Goal: Task Accomplishment & Management: Complete application form

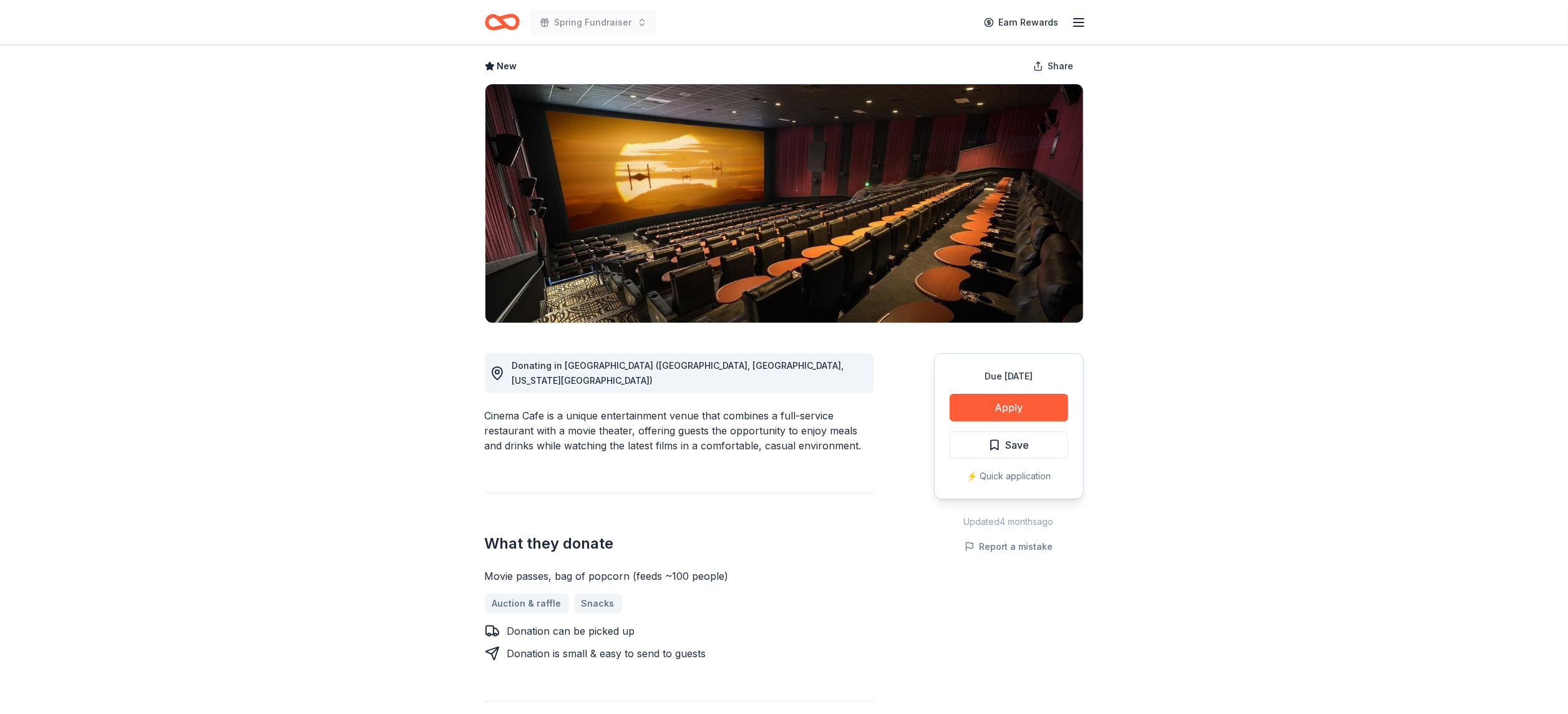
scroll to position [55, 0]
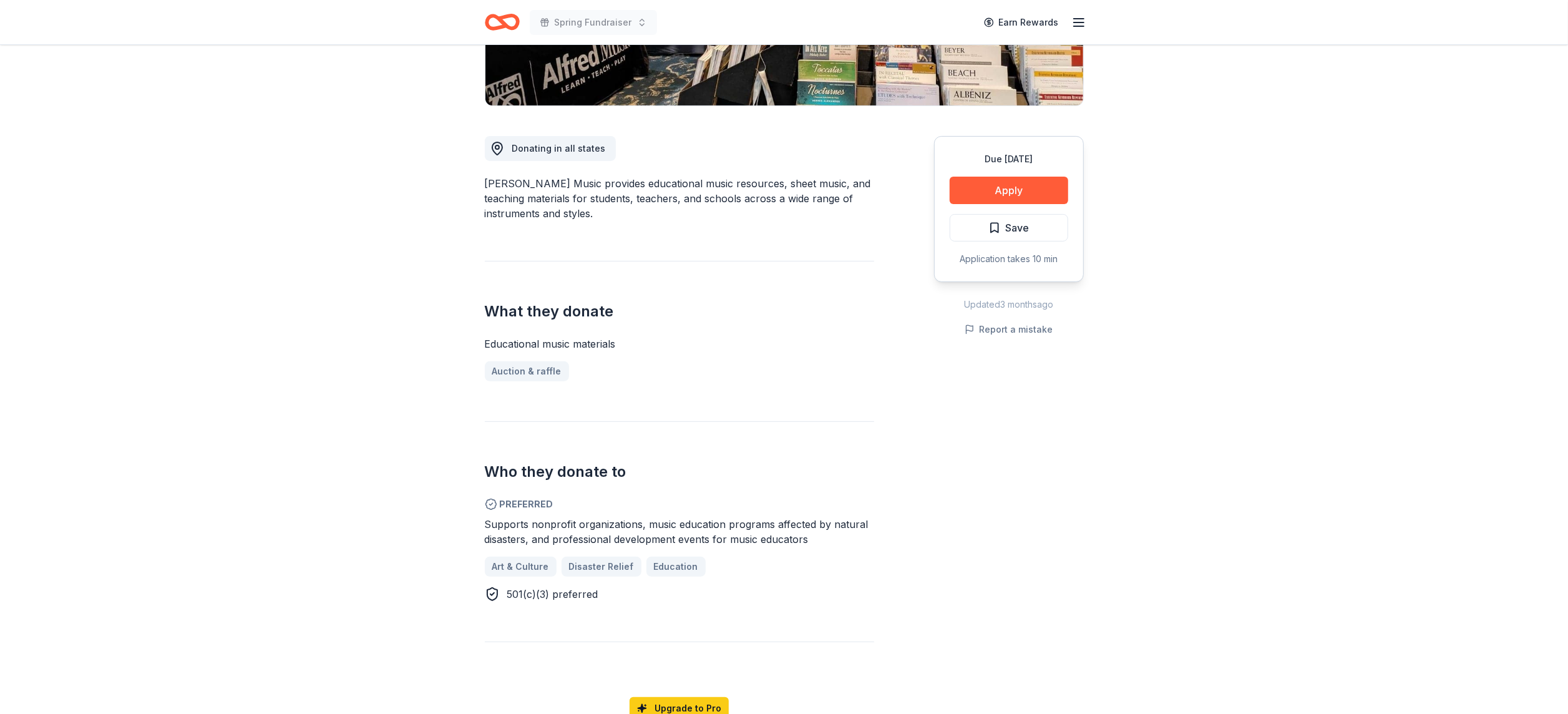
scroll to position [276, 0]
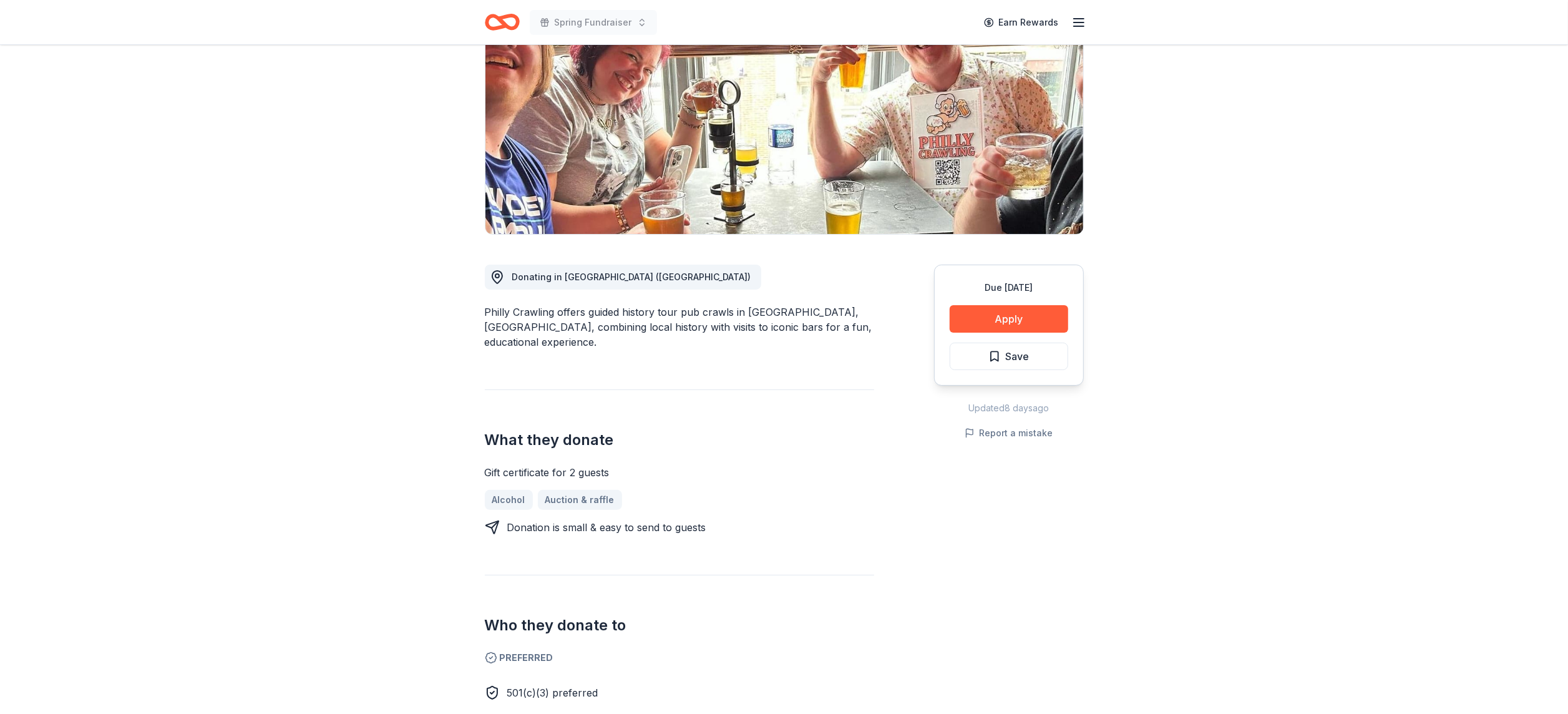
scroll to position [143, 0]
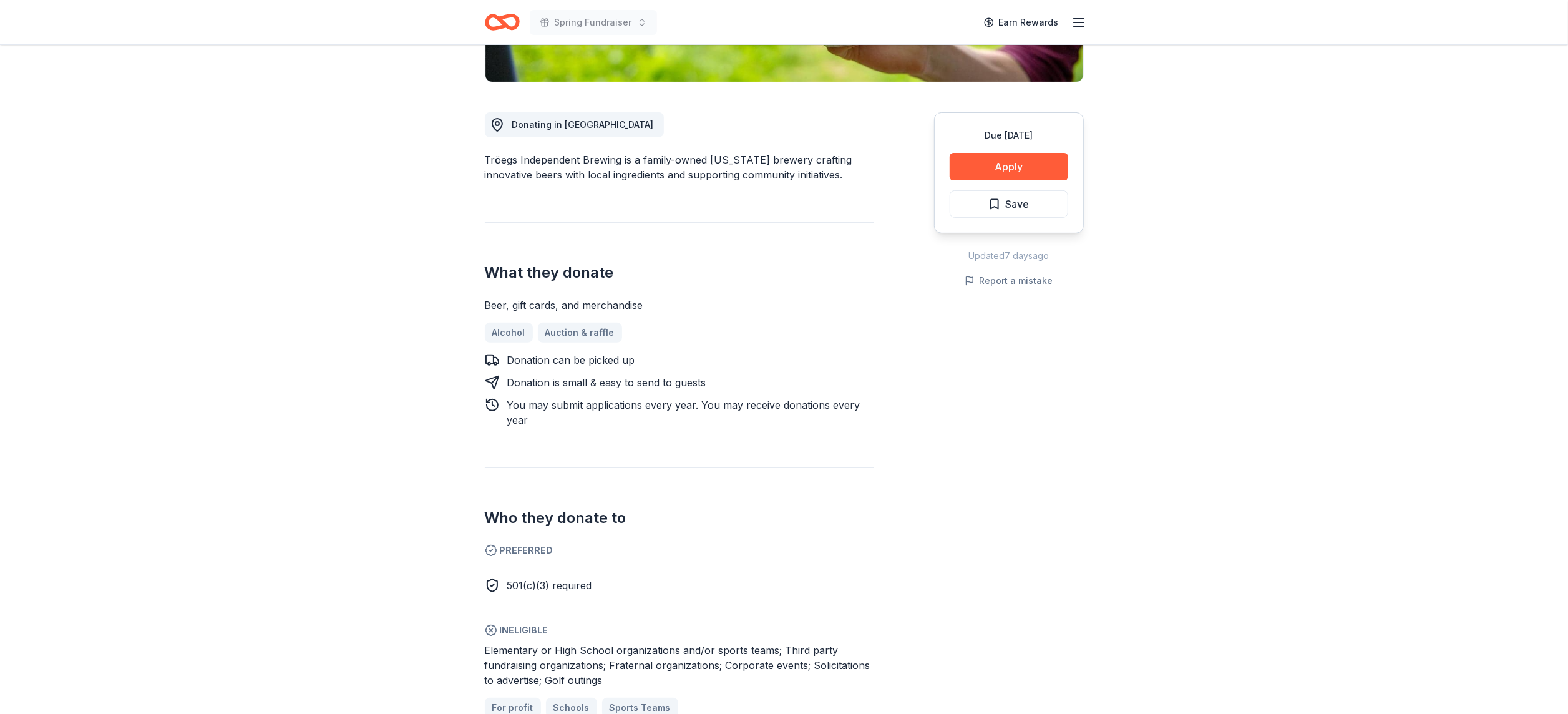
scroll to position [300, 0]
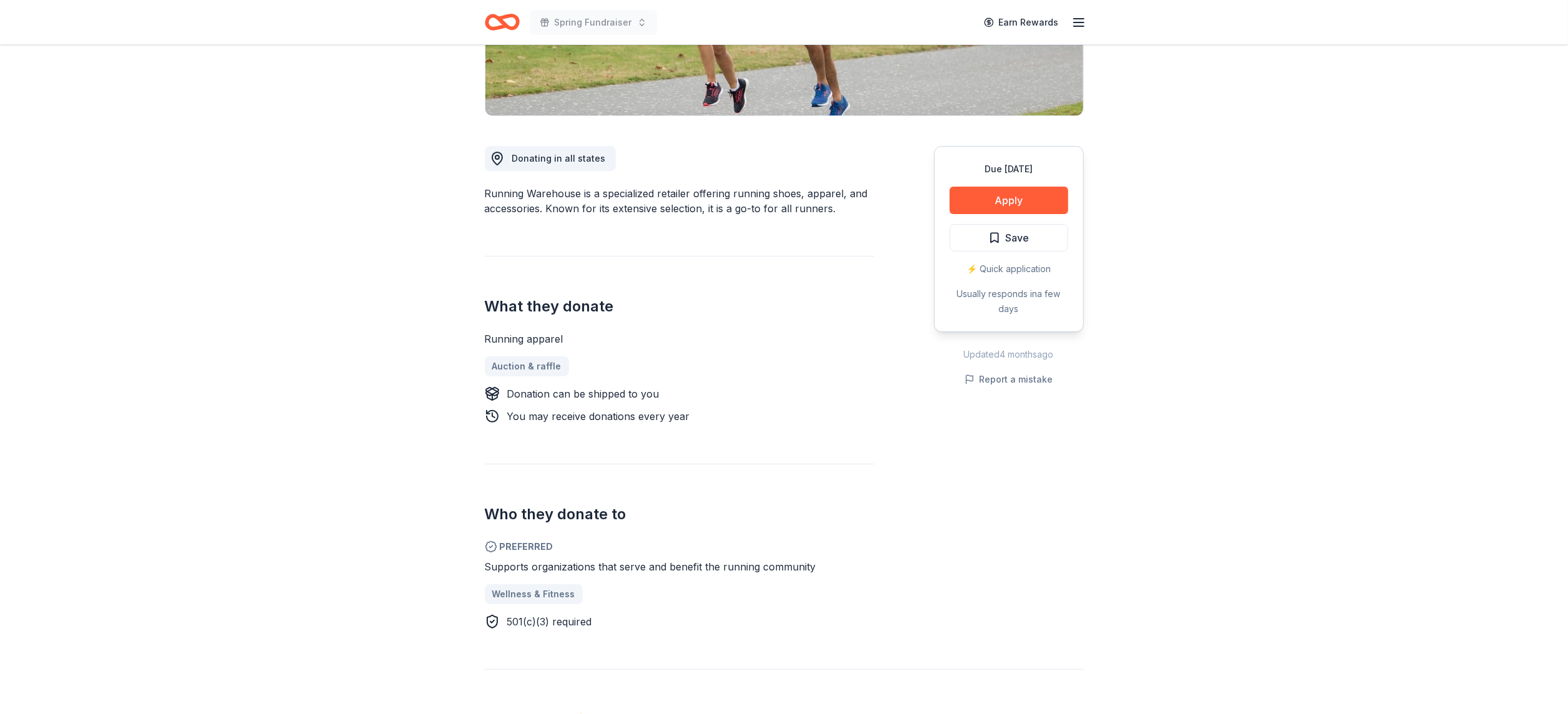
scroll to position [267, 0]
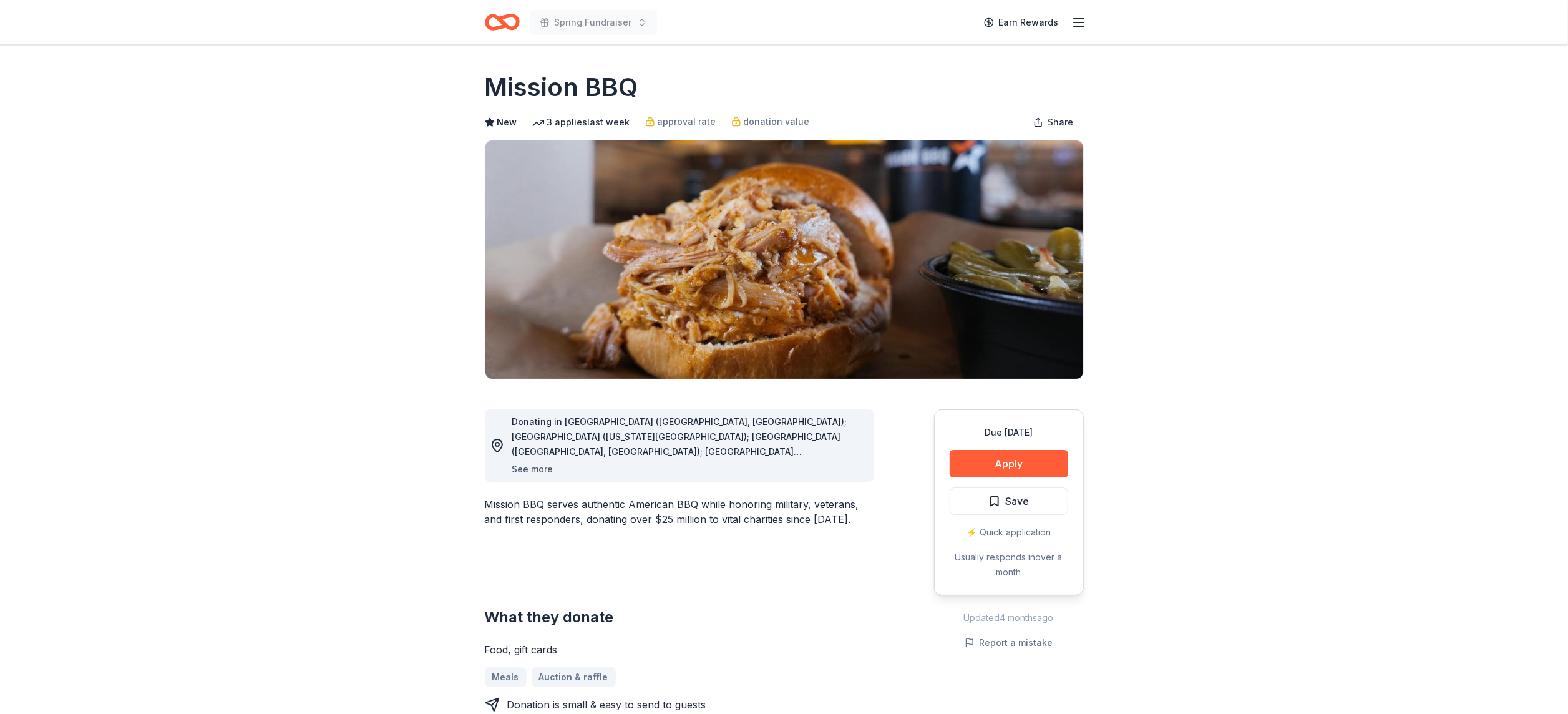
click at [539, 465] on button "See more" at bounding box center [533, 469] width 41 height 15
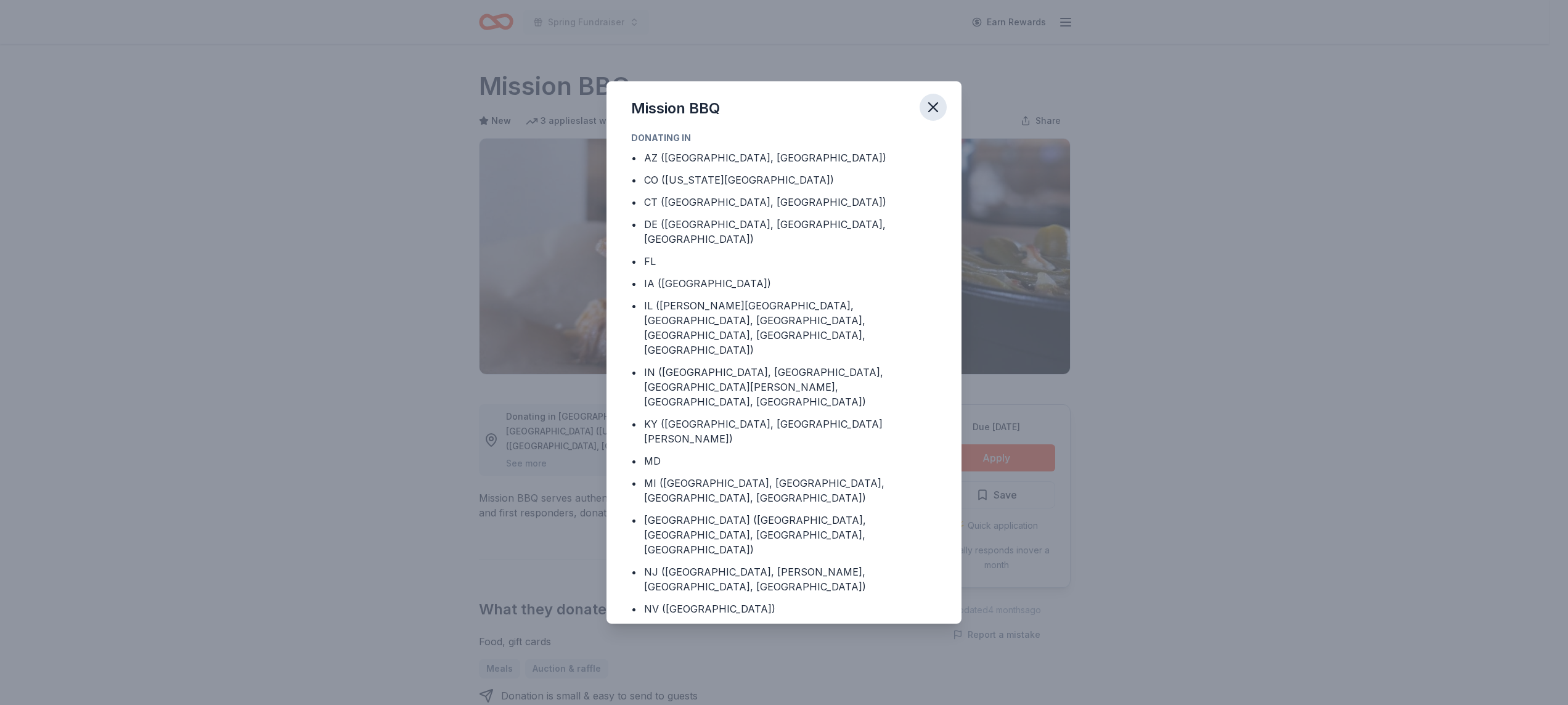
click at [937, 107] on icon "button" at bounding box center [933, 107] width 17 height 17
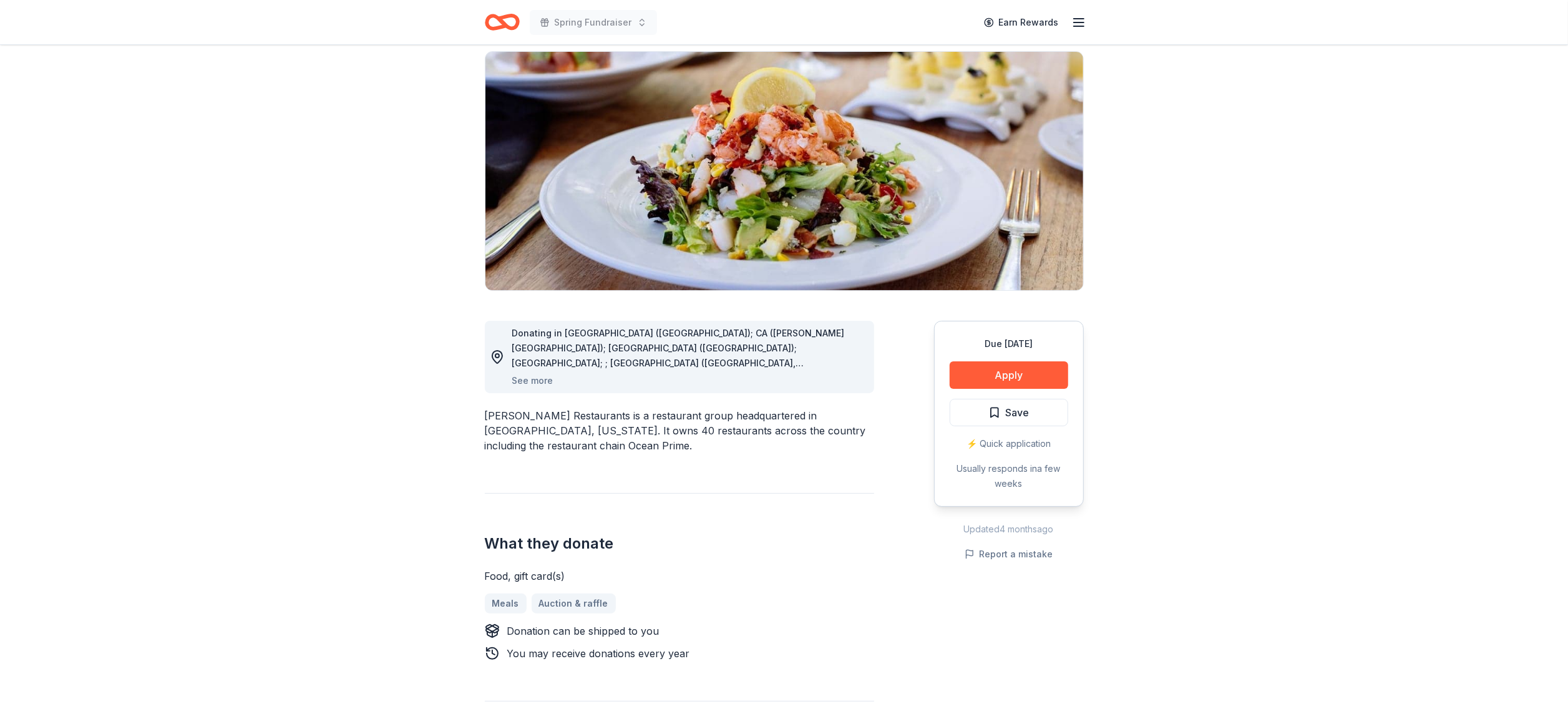
scroll to position [86, 0]
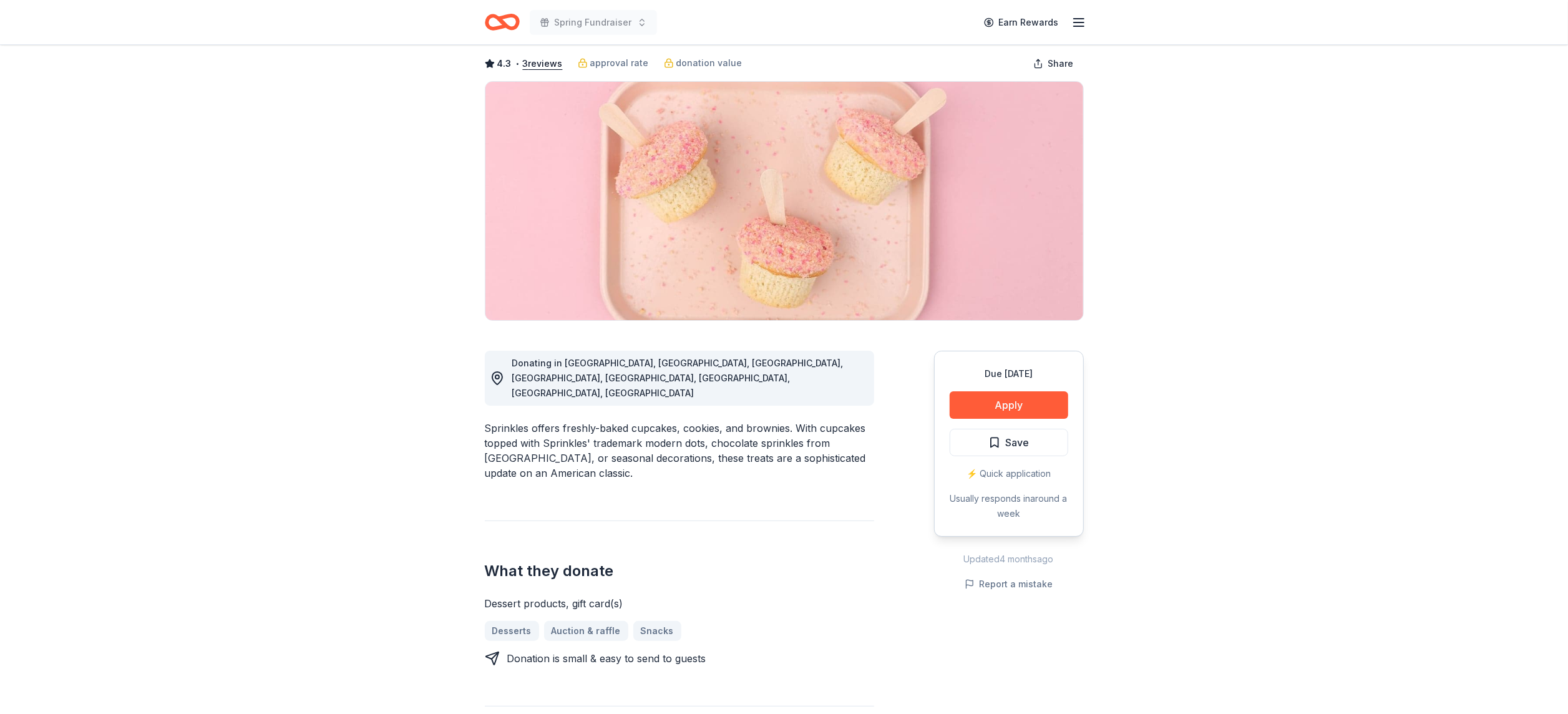
scroll to position [60, 0]
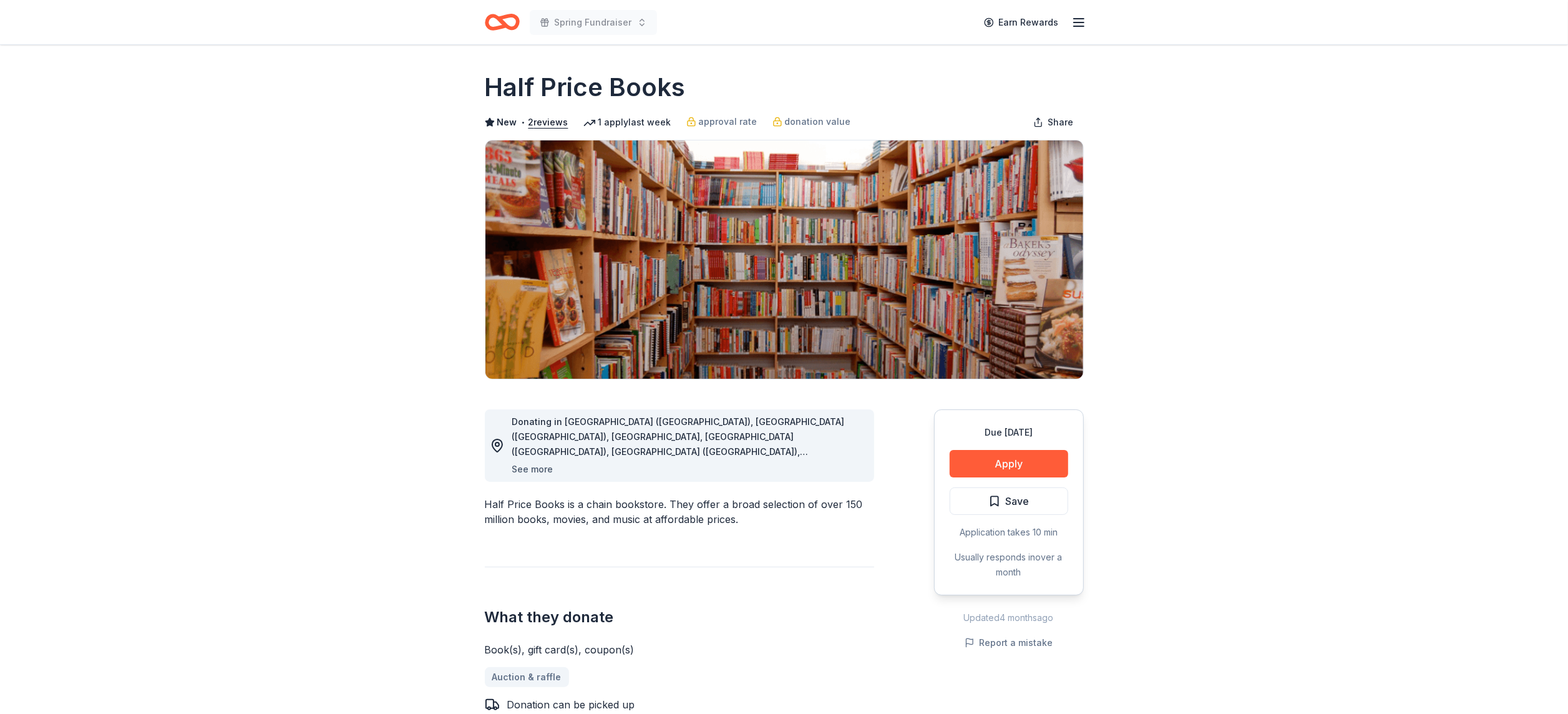
click at [540, 467] on button "See more" at bounding box center [533, 469] width 41 height 15
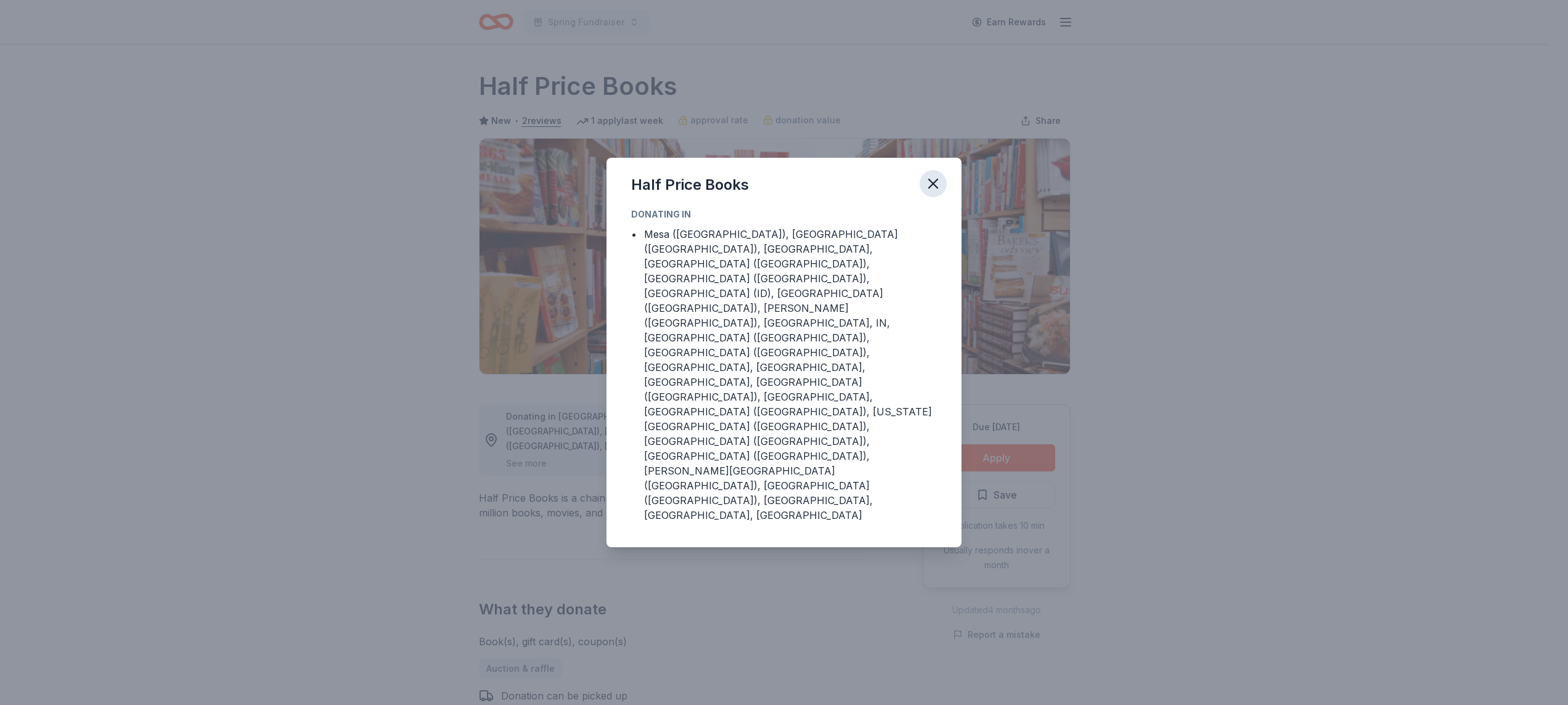
click at [933, 193] on icon "button" at bounding box center [933, 184] width 17 height 17
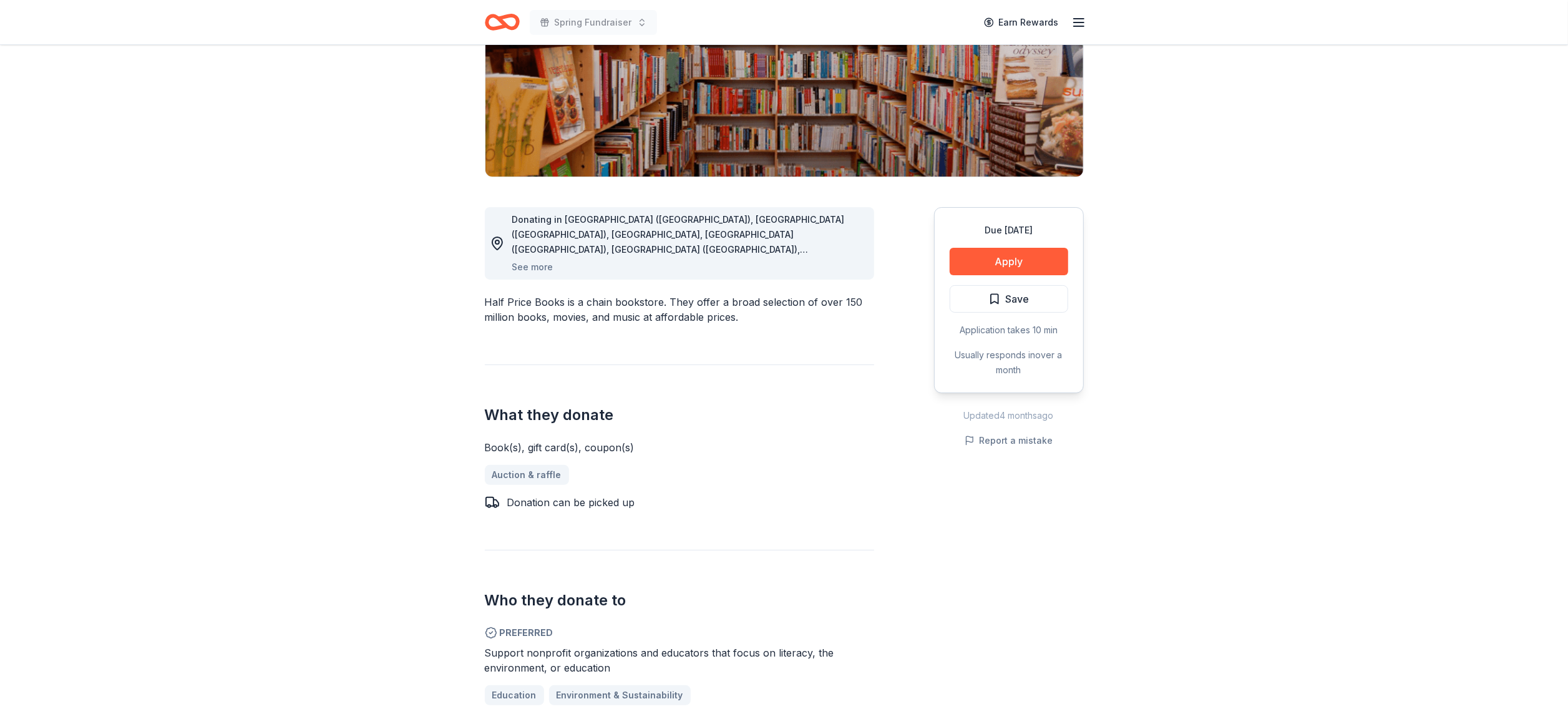
scroll to position [201, 0]
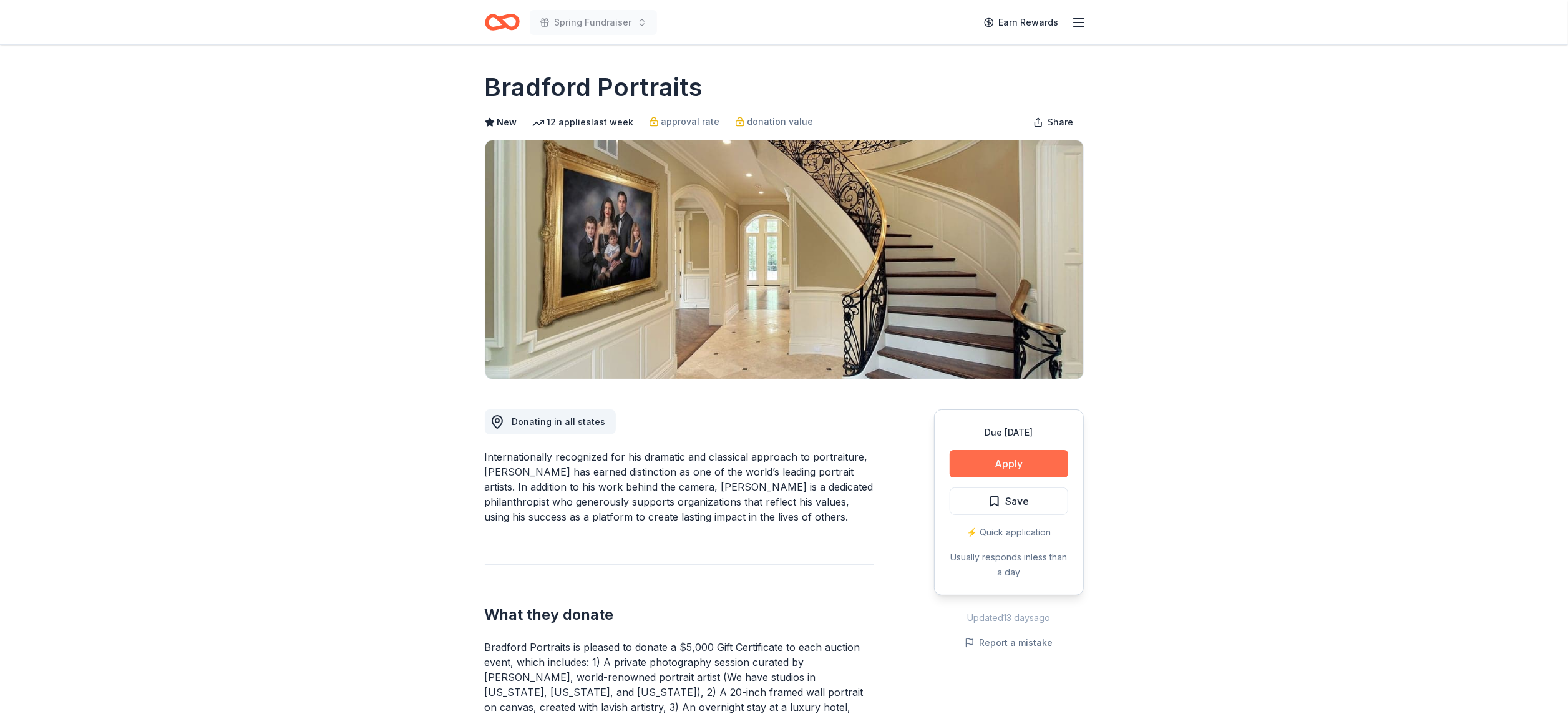
click at [1012, 463] on button "Apply" at bounding box center [1009, 464] width 119 height 28
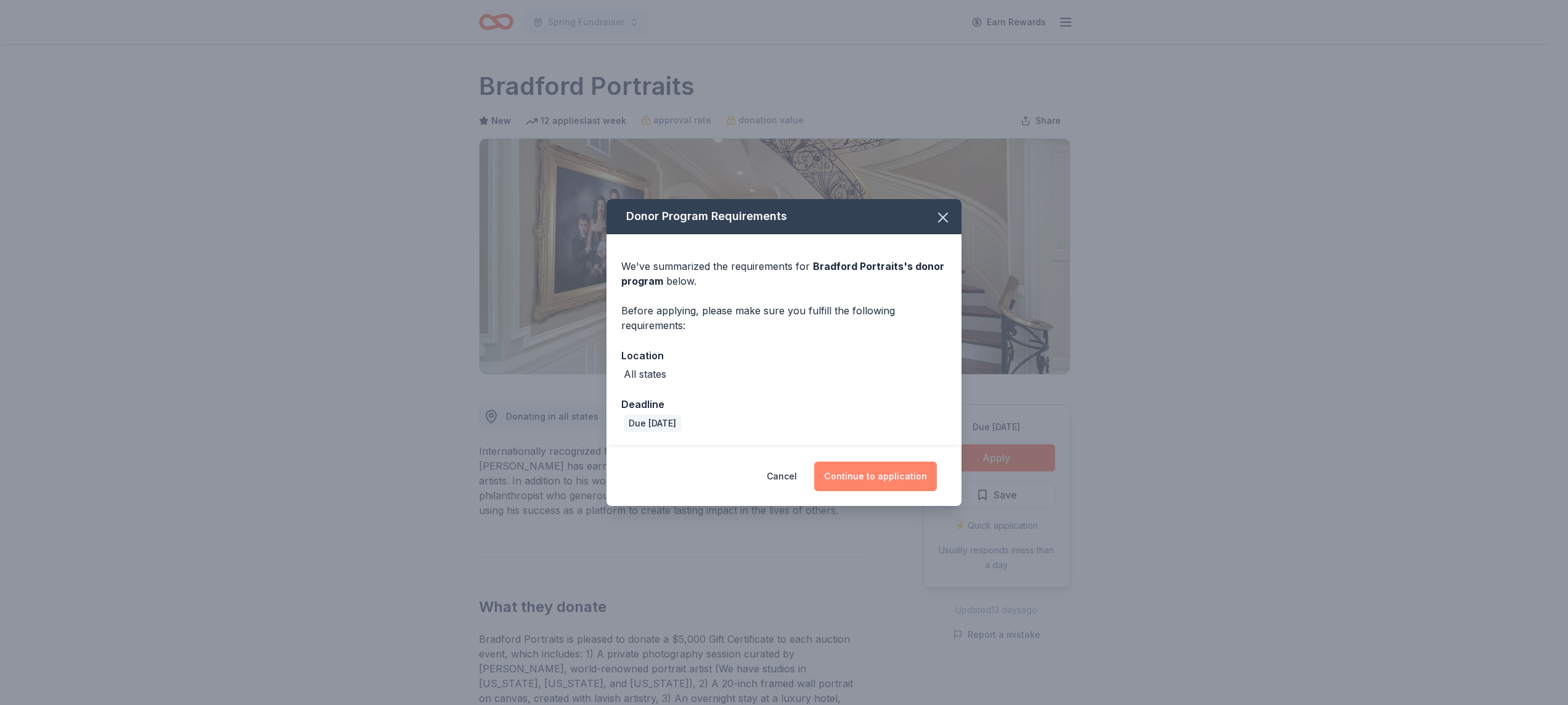
click at [858, 481] on button "Continue to application" at bounding box center [876, 476] width 122 height 29
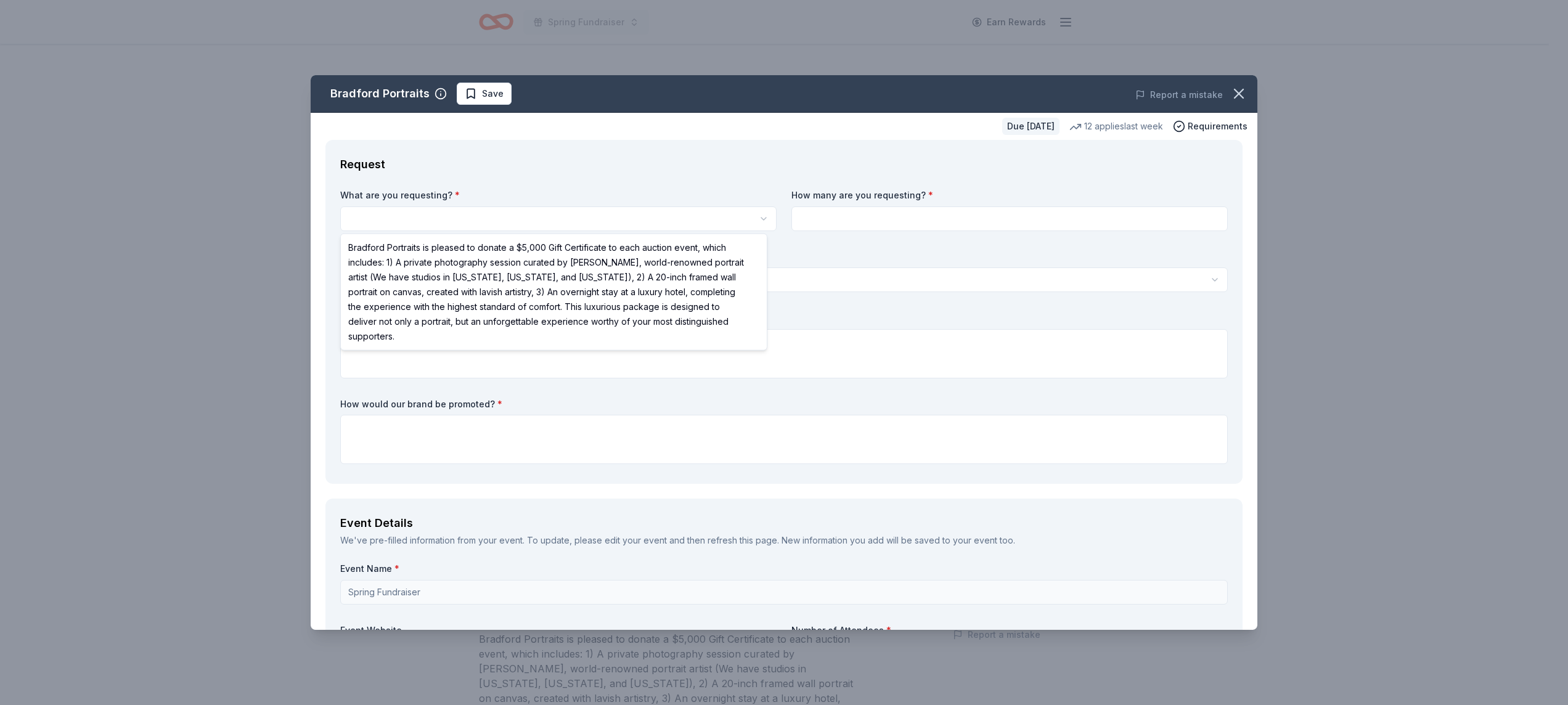
click at [575, 220] on html "Spring Fundraiser Earn Rewards Due [DATE] [PERSON_NAME] Portraits New 12 applie…" at bounding box center [784, 352] width 1568 height 705
select select "Bradford Portraits is pleased to donate a $5,000 Gift Certificate to each aucti…"
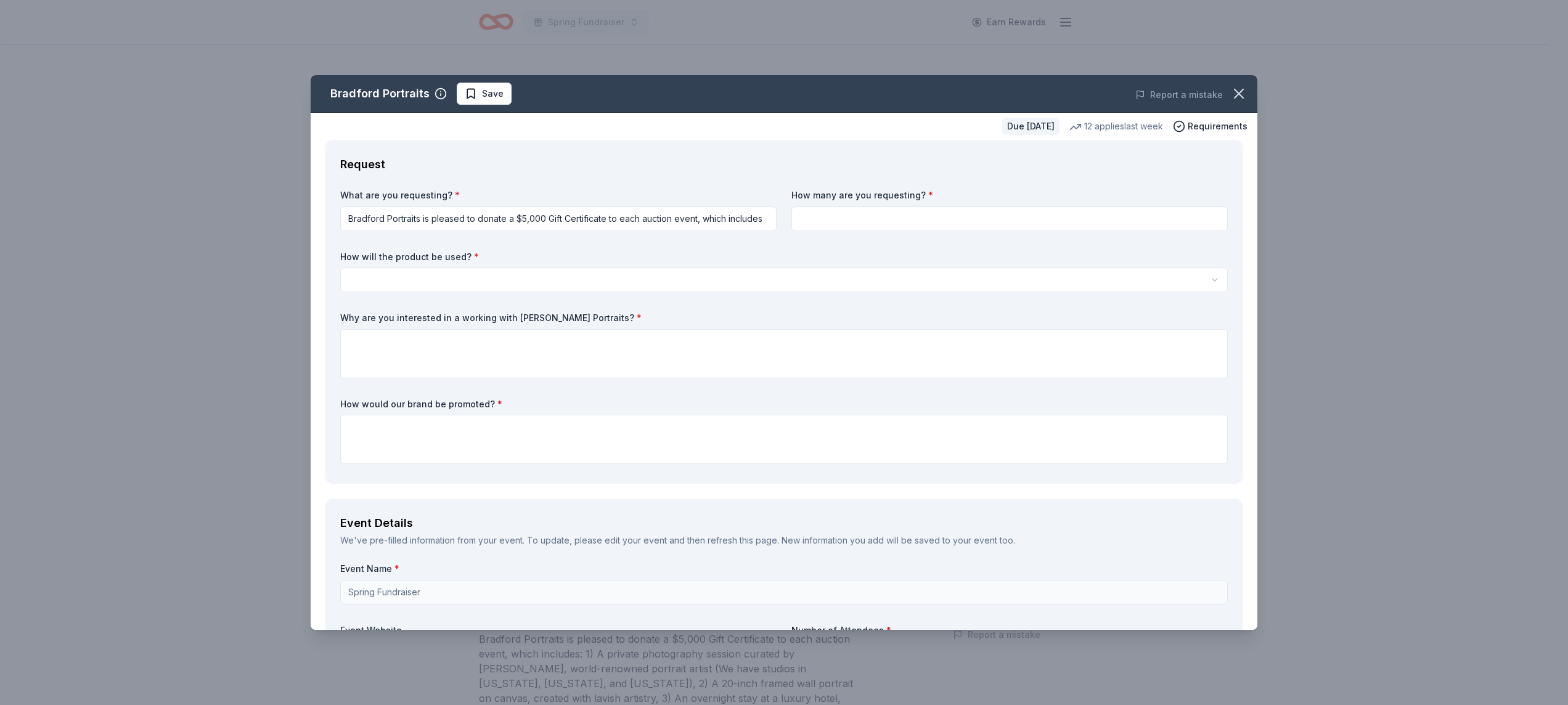
click at [800, 207] on input at bounding box center [1009, 219] width 436 height 25
type input "1"
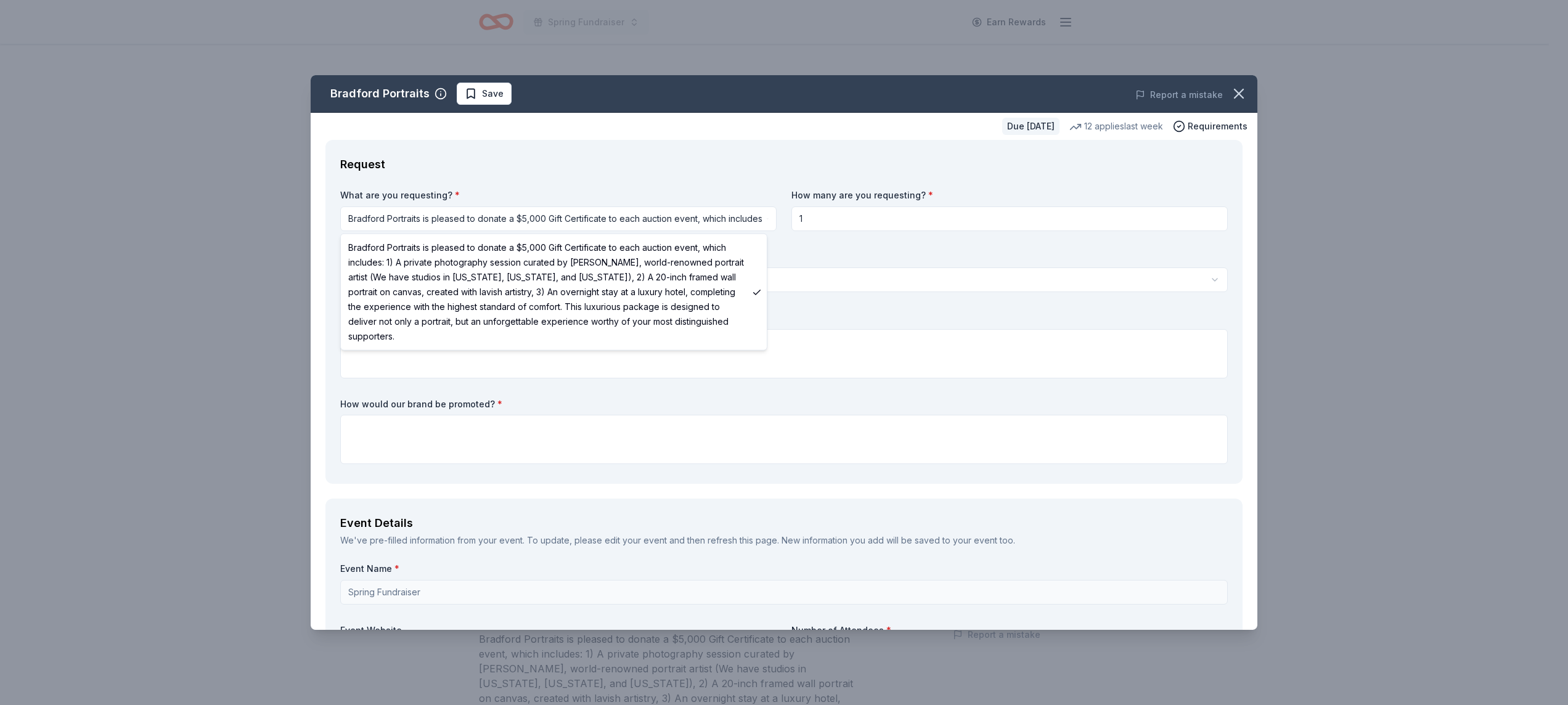
click at [501, 213] on html "Spring Fundraiser Earn Rewards Due in 61 days Share Bradford Portraits New 12 a…" at bounding box center [784, 352] width 1568 height 705
click at [513, 217] on html "Spring Fundraiser Earn Rewards Due in 61 days Share Bradford Portraits New 12 a…" at bounding box center [784, 352] width 1568 height 705
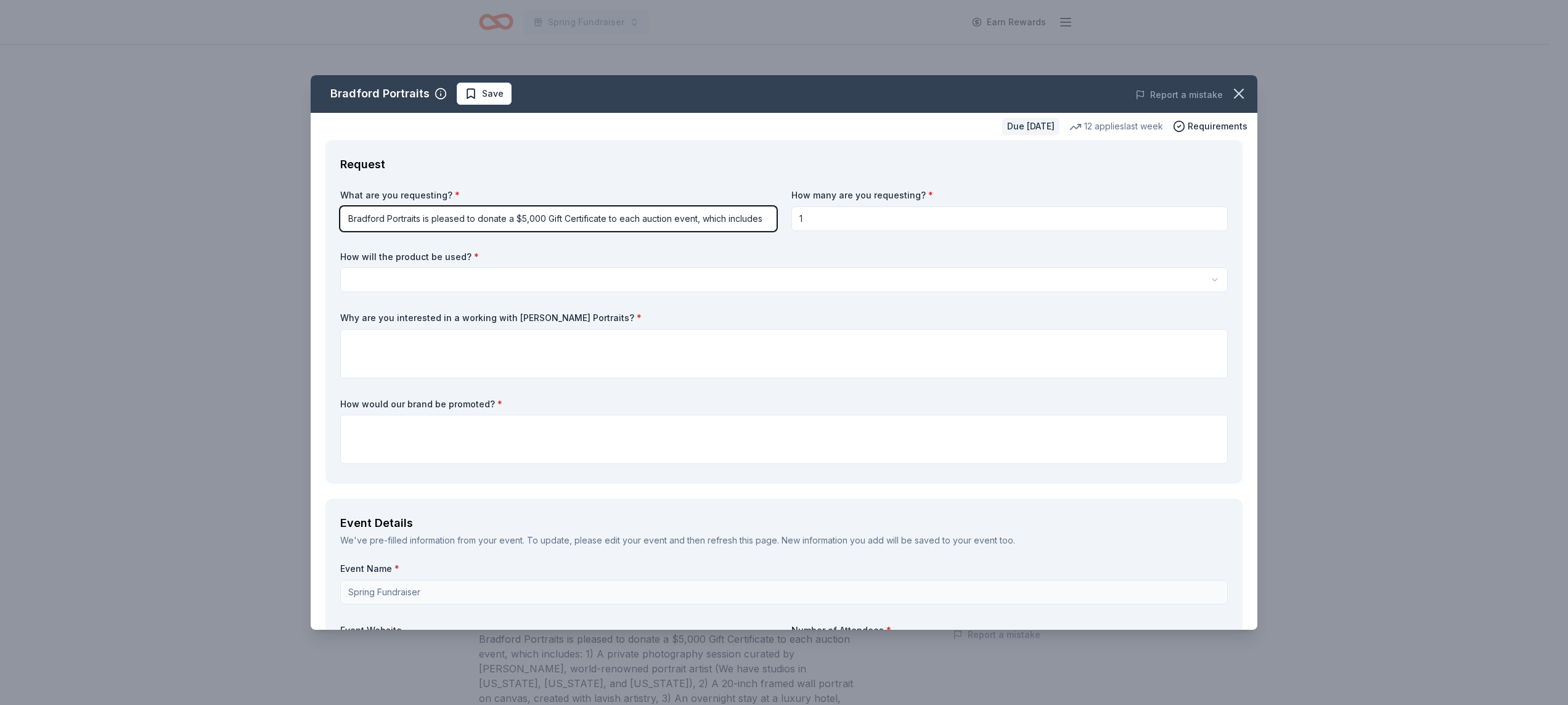
click at [281, 345] on html "Spring Fundraiser Earn Rewards Due in 61 days Share Bradford Portraits New 12 a…" at bounding box center [784, 352] width 1568 height 705
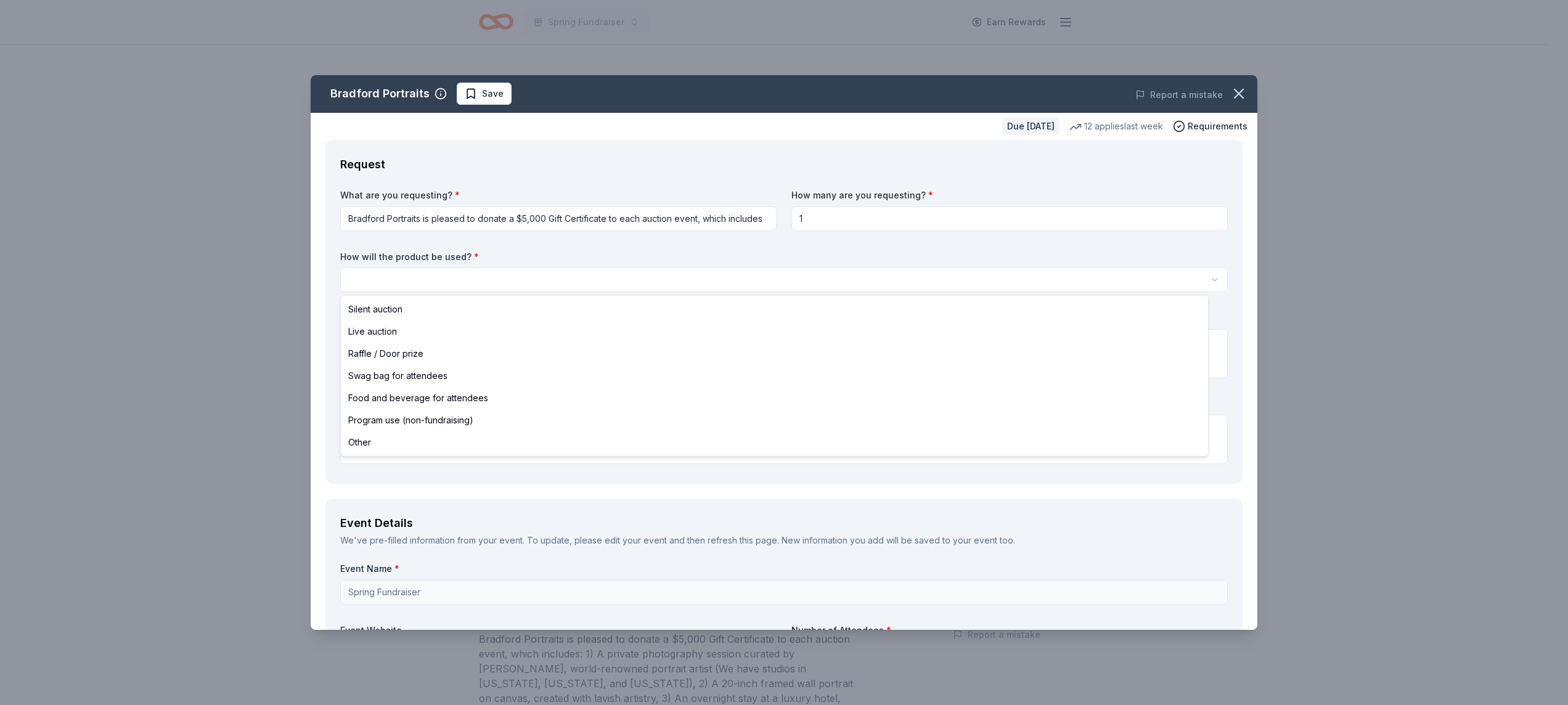
click at [593, 279] on html "Spring Fundraiser Earn Rewards Due in 61 days Share Bradford Portraits New 12 a…" at bounding box center [784, 352] width 1568 height 705
select select "raffleDoorPrize"
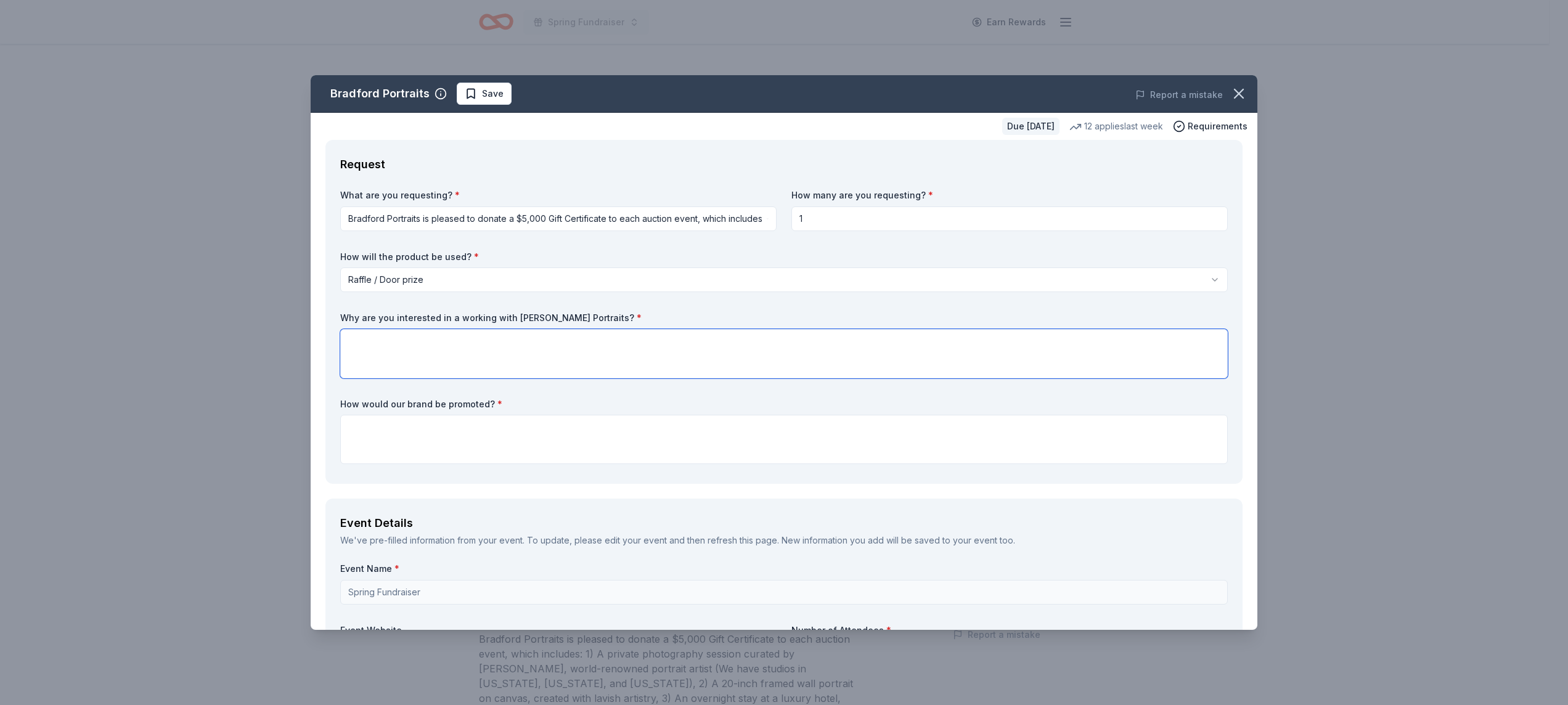
click at [518, 358] on textarea at bounding box center [784, 353] width 888 height 49
type textarea "What an amazing experience and product."
click at [472, 439] on textarea at bounding box center [784, 439] width 888 height 49
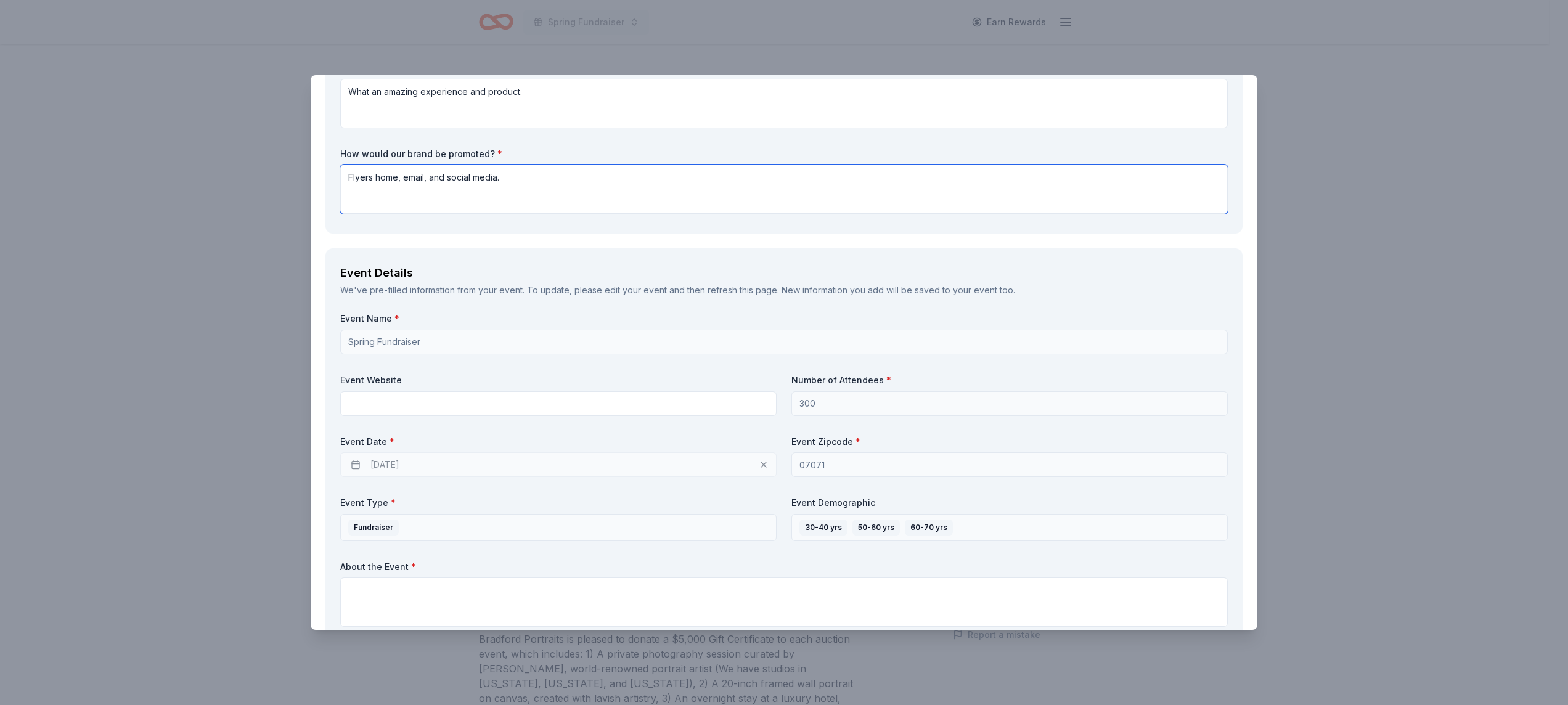
scroll to position [249, 0]
type textarea "Flyers home, email, and social media."
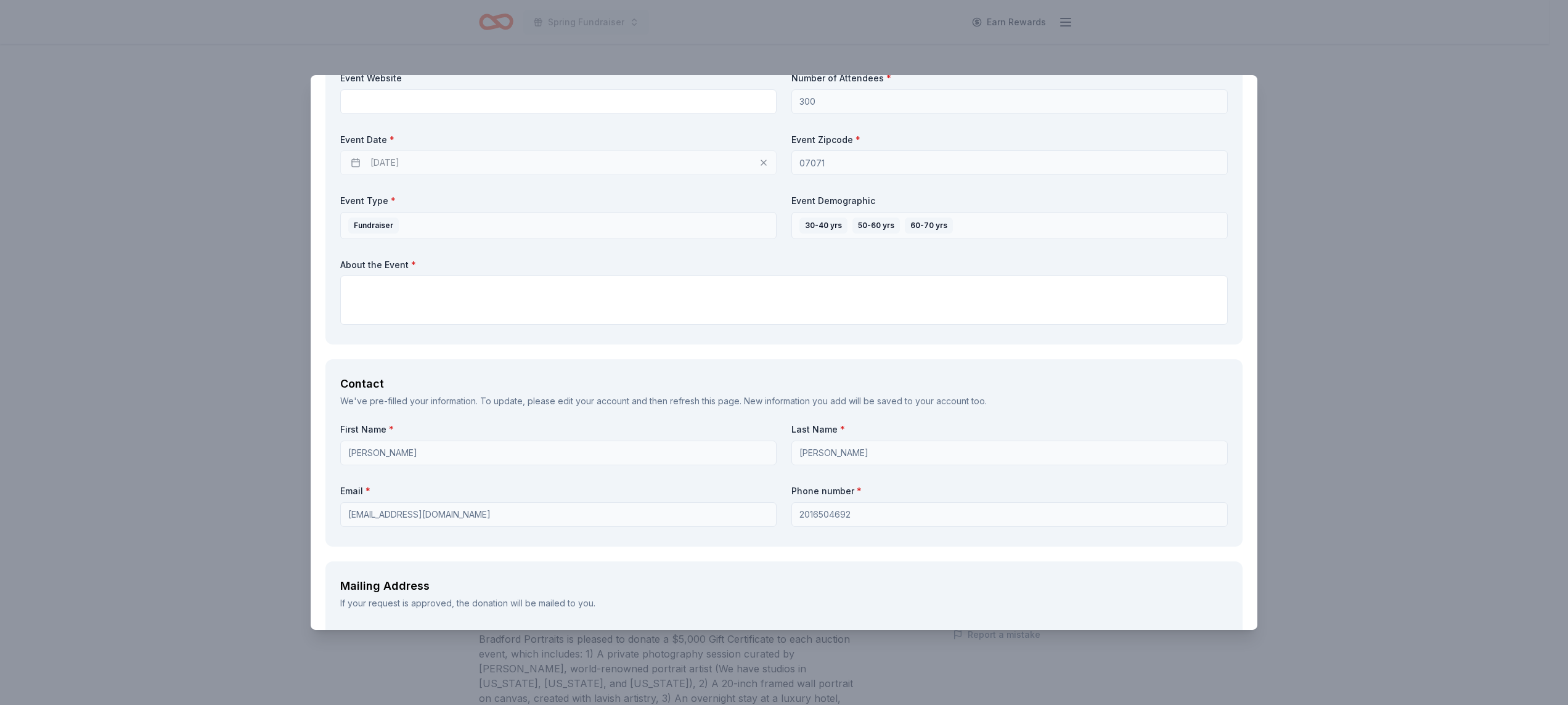
scroll to position [557, 0]
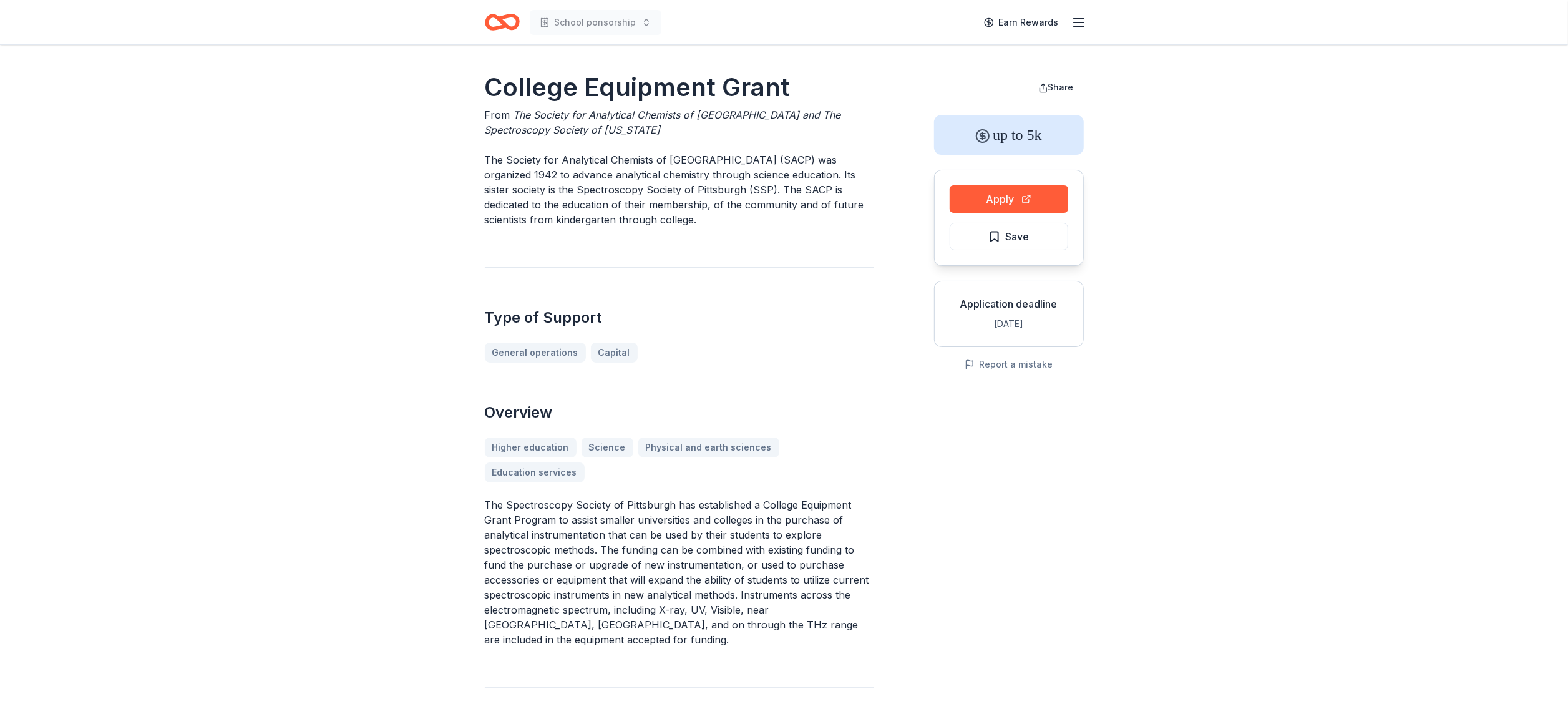
click at [497, 23] on icon "Home" at bounding box center [502, 22] width 35 height 29
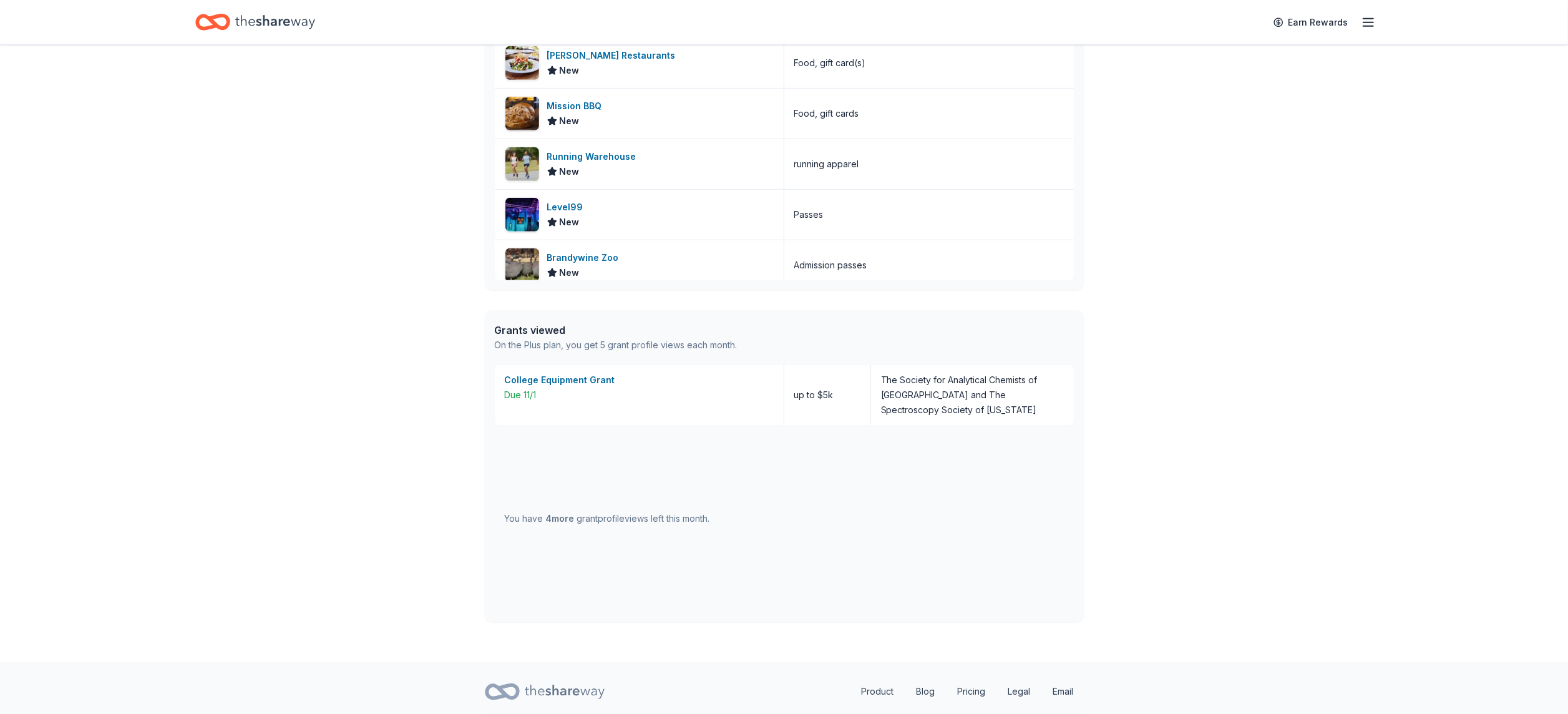
scroll to position [625, 0]
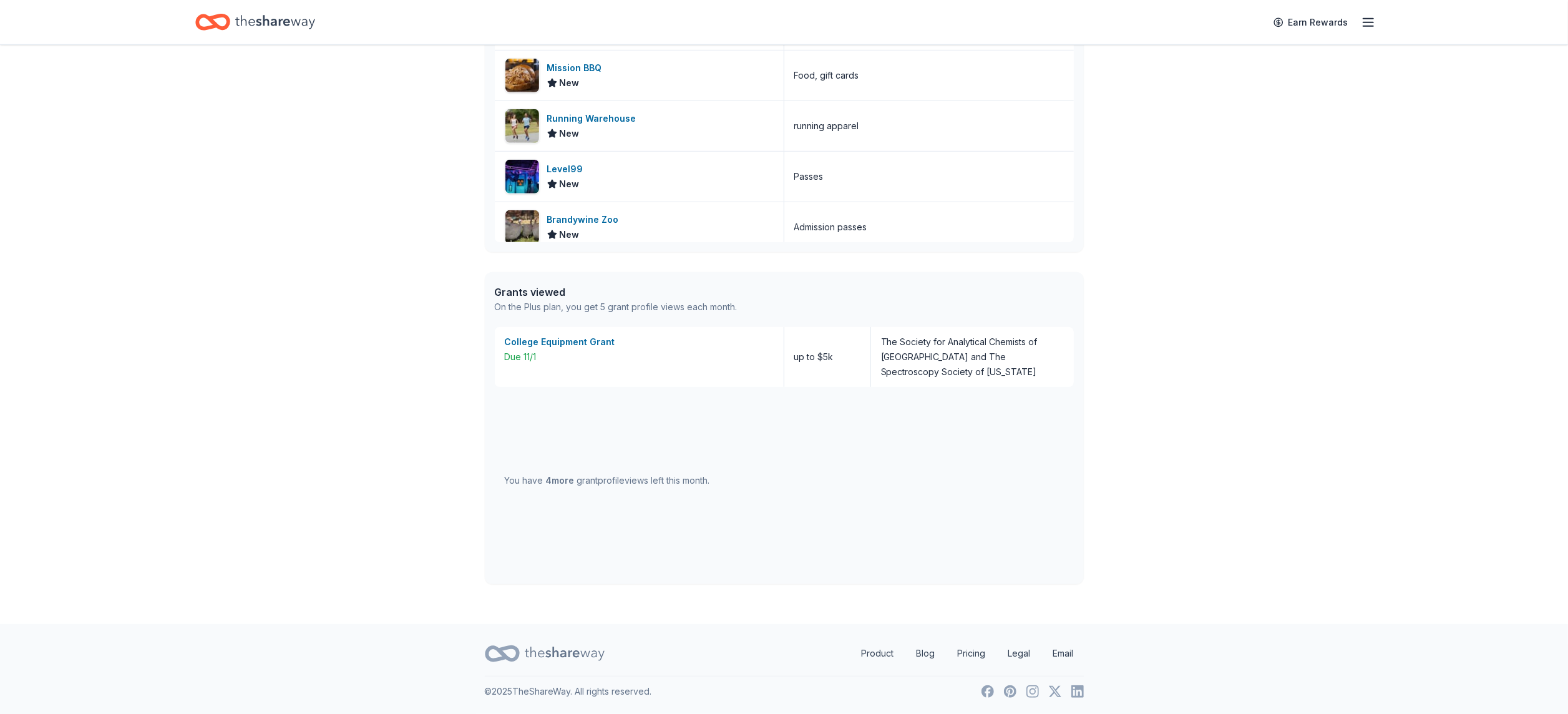
click at [643, 482] on div "You have 4 more grant profile views left this month." at bounding box center [607, 480] width 205 height 15
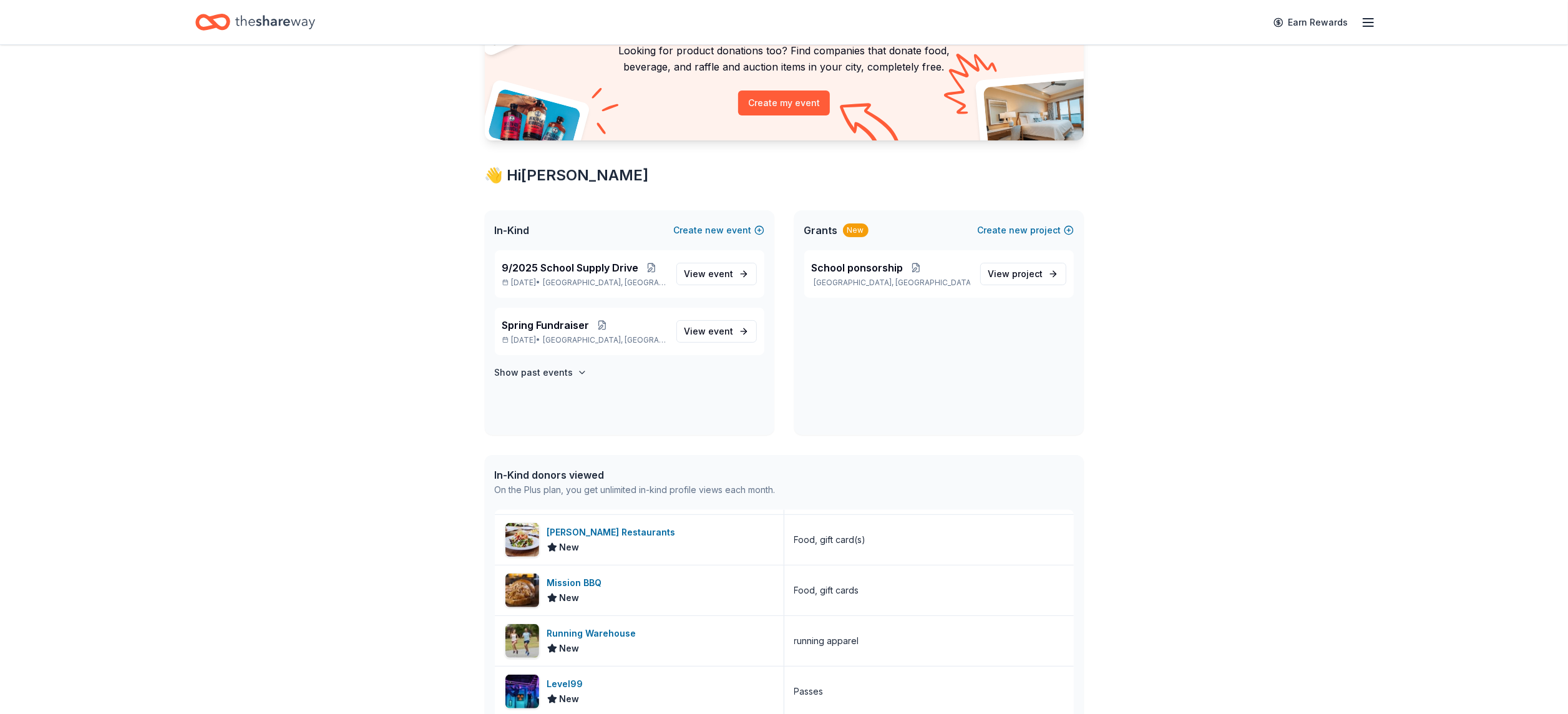
scroll to position [108, 0]
